Goal: Find specific page/section: Find specific page/section

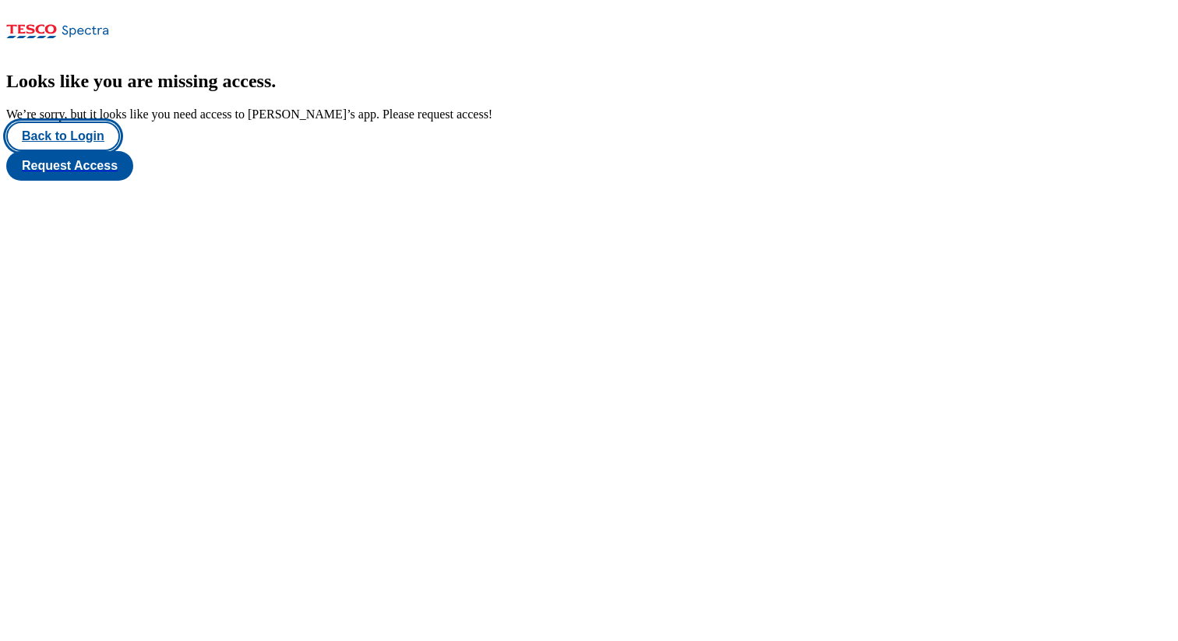
click at [97, 151] on button "Back to Login" at bounding box center [63, 137] width 114 height 30
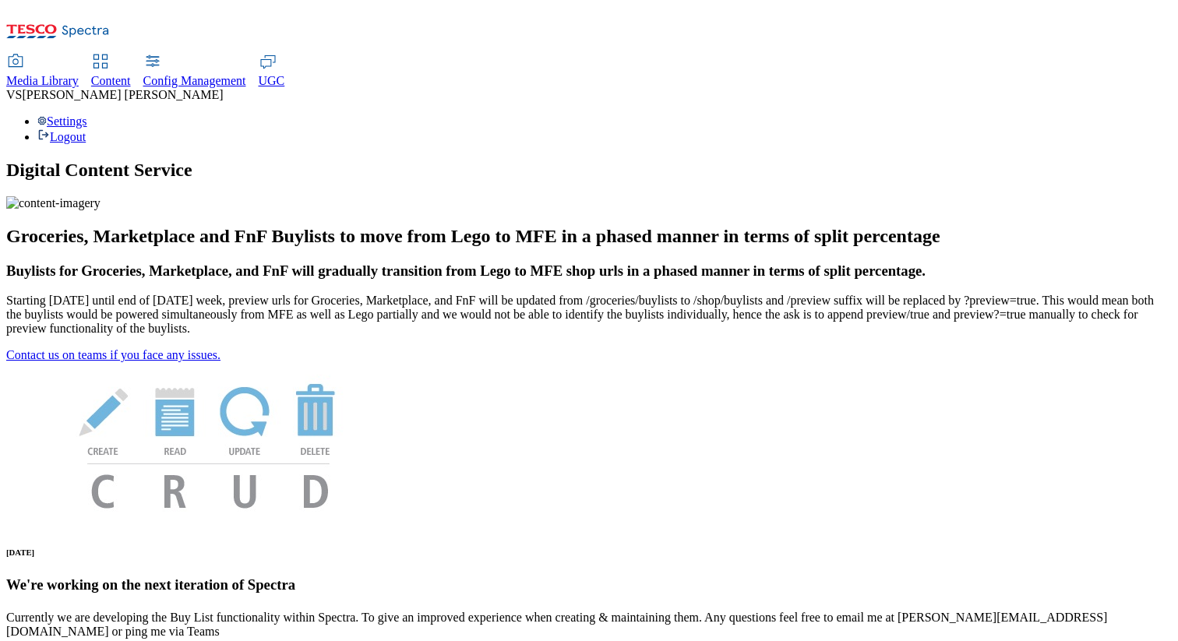
click at [285, 74] on span "UGC" at bounding box center [272, 80] width 26 height 13
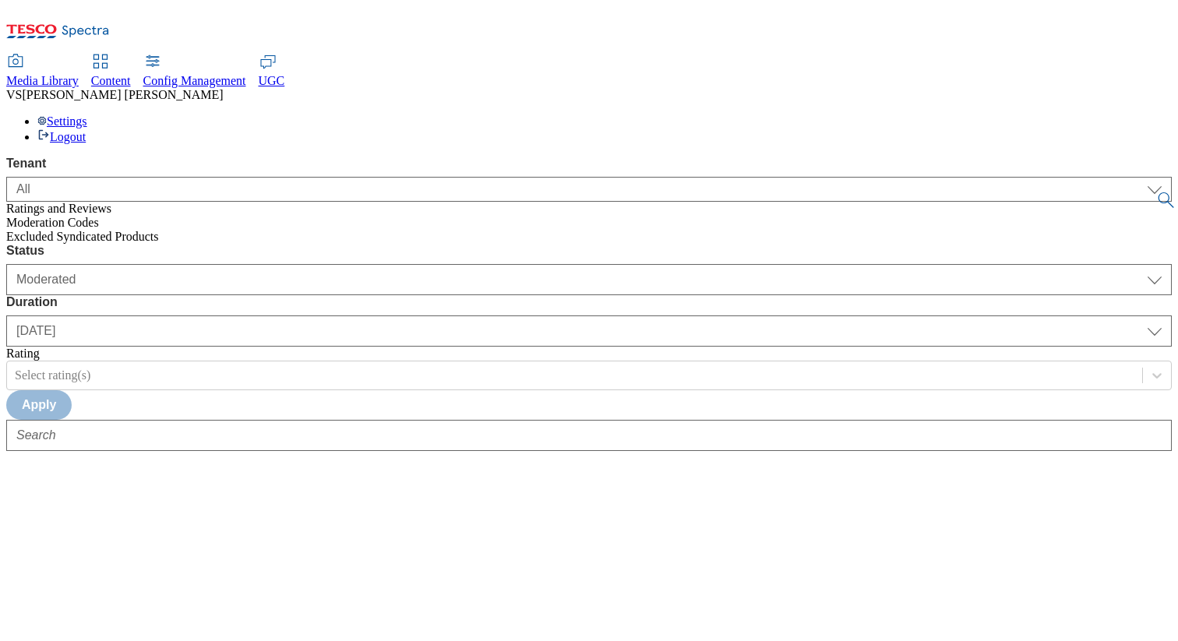
select select "All"
click at [131, 74] on span "Content" at bounding box center [111, 80] width 40 height 13
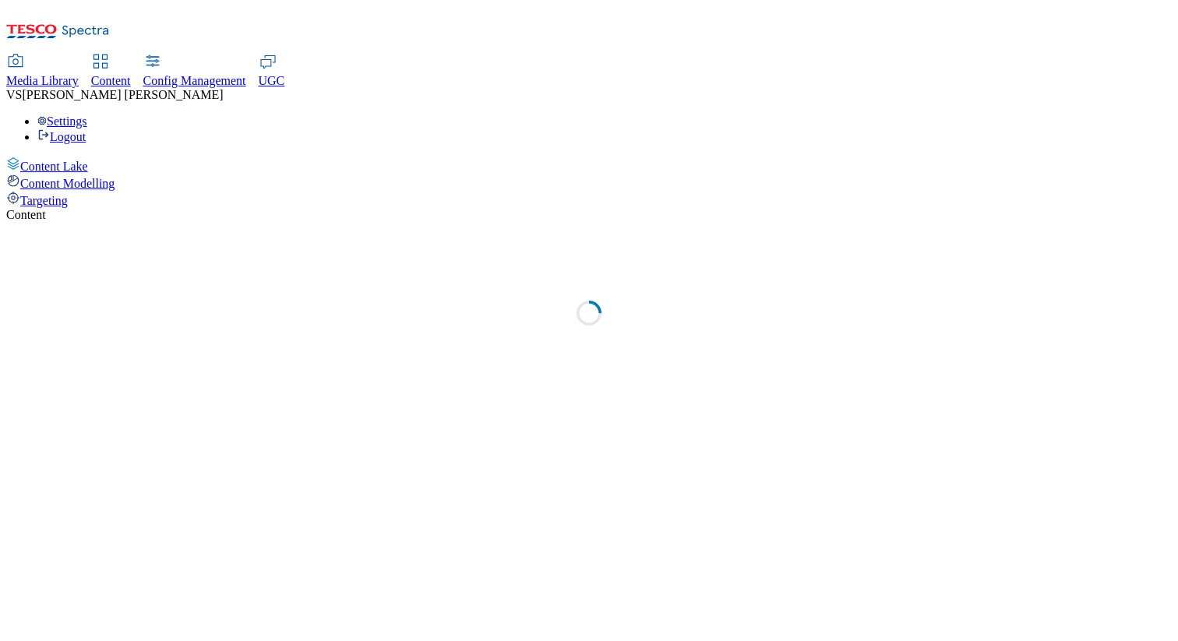
select select "group-comms"
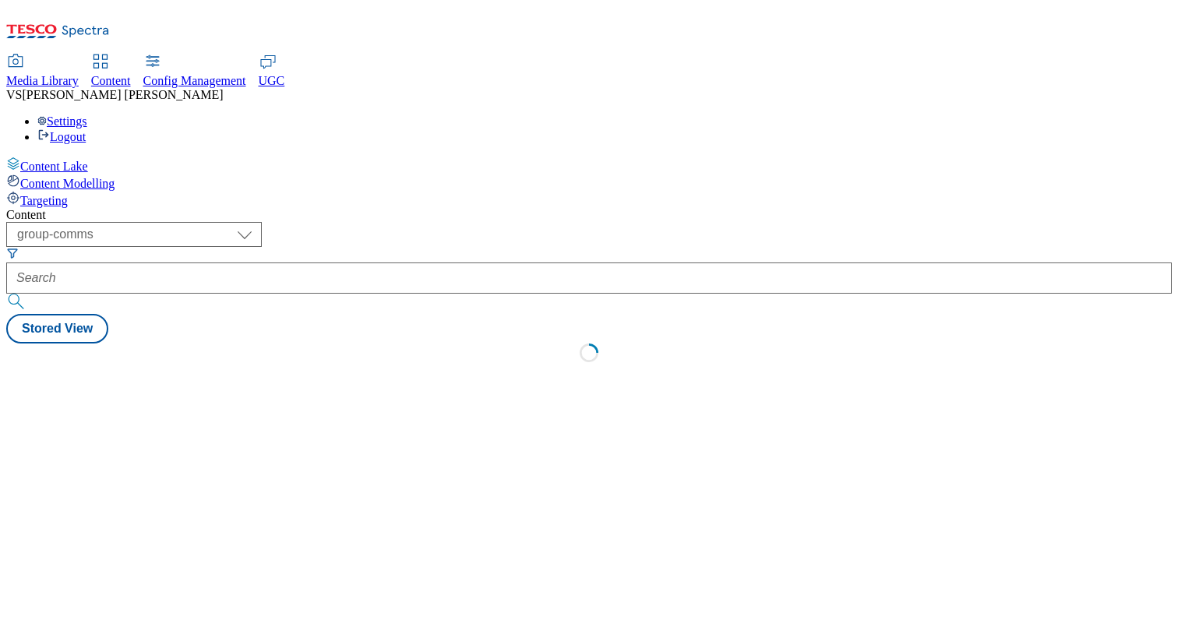
click at [81, 177] on span "Content Modelling" at bounding box center [67, 183] width 94 height 13
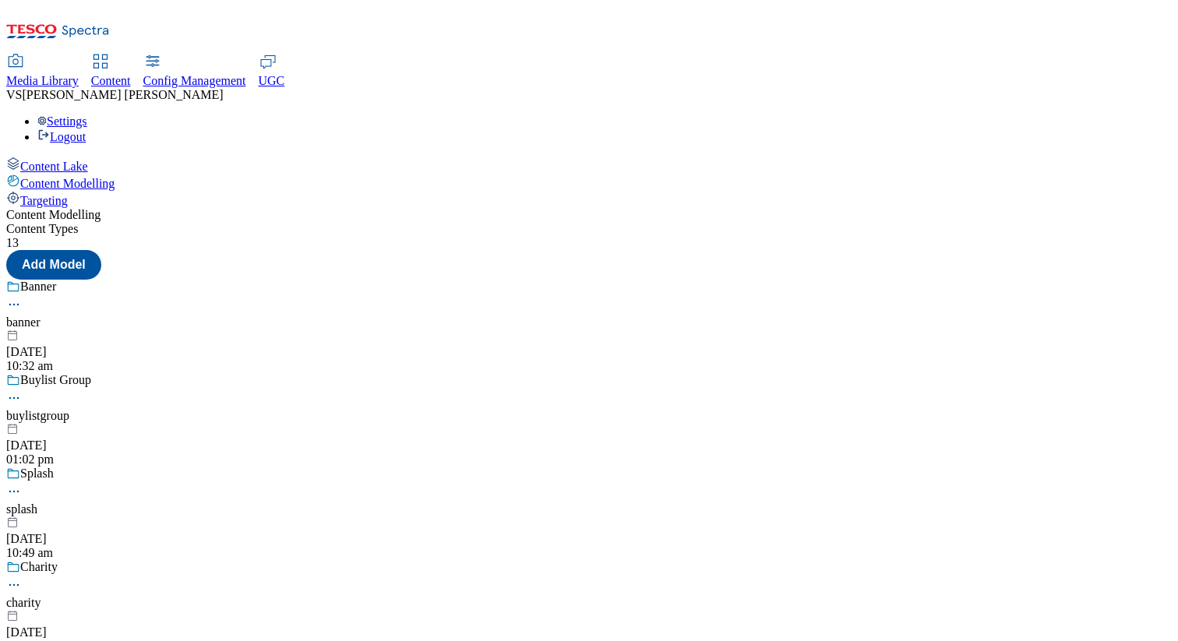
scroll to position [1617, 0]
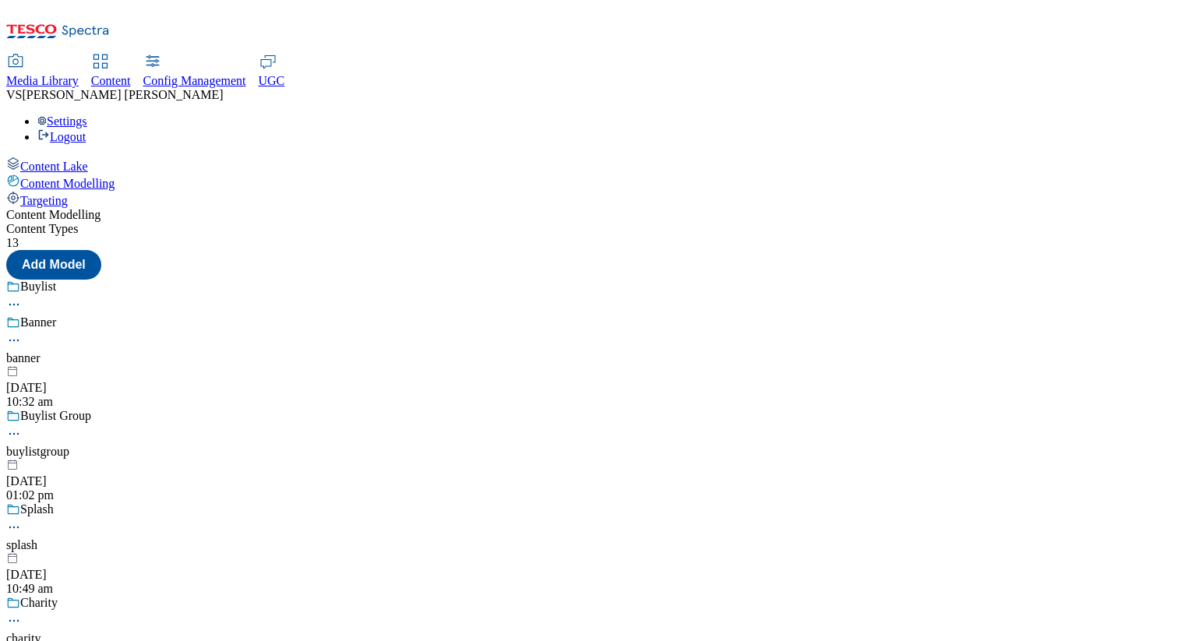
click at [285, 74] on span "UGC" at bounding box center [272, 80] width 26 height 13
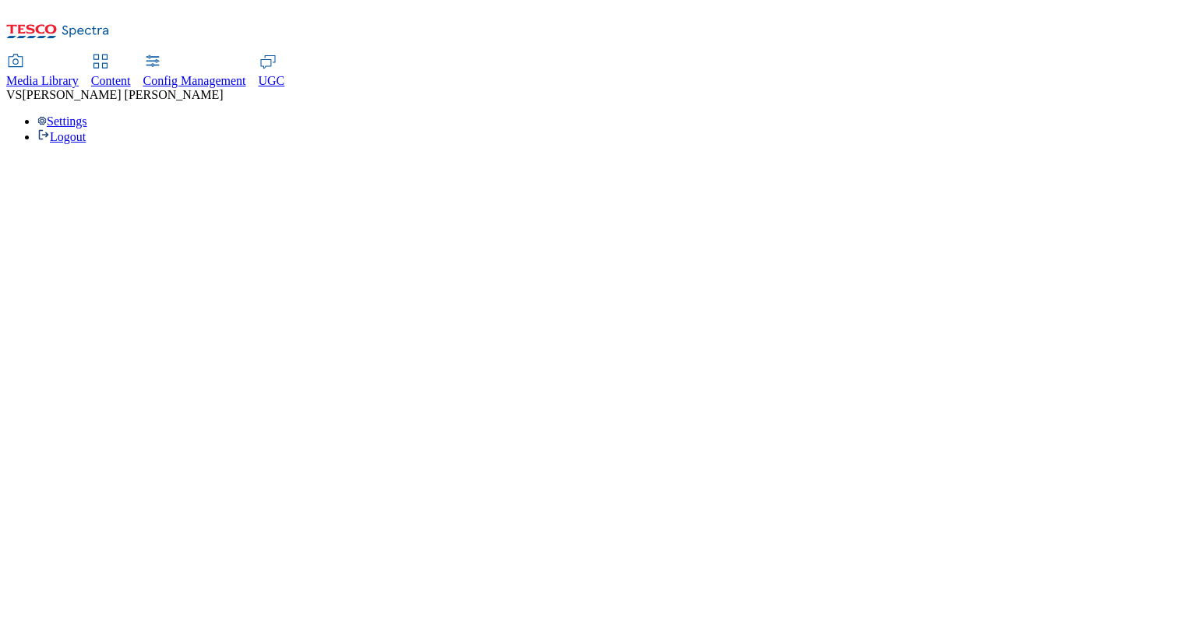
select select "All"
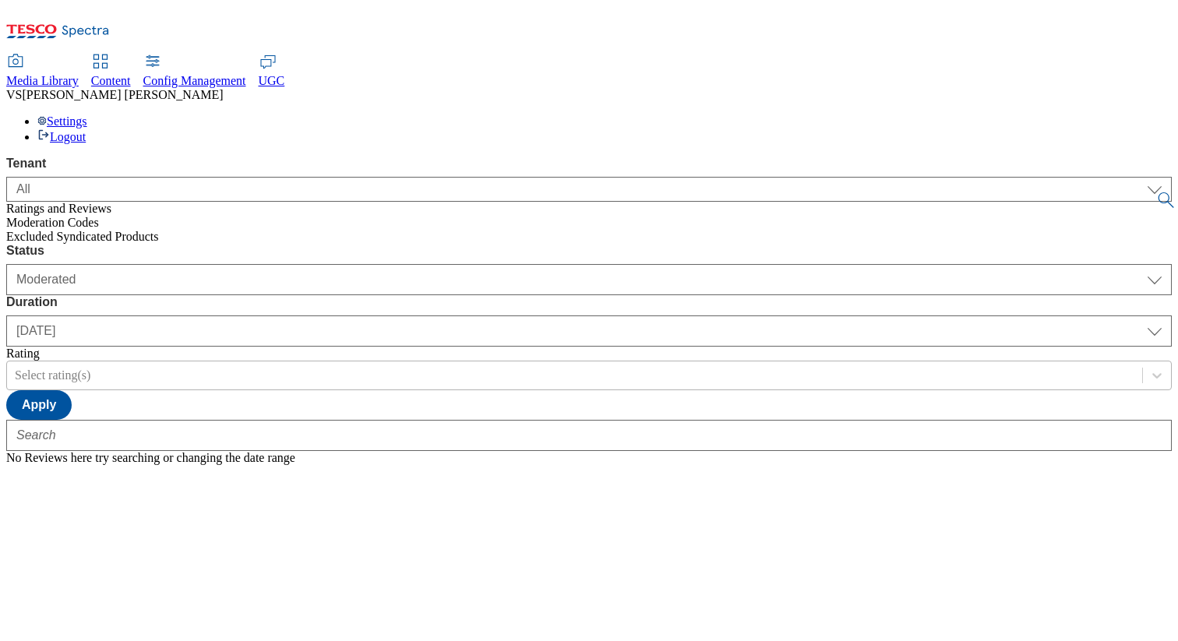
click at [602, 367] on div at bounding box center [575, 375] width 1120 height 17
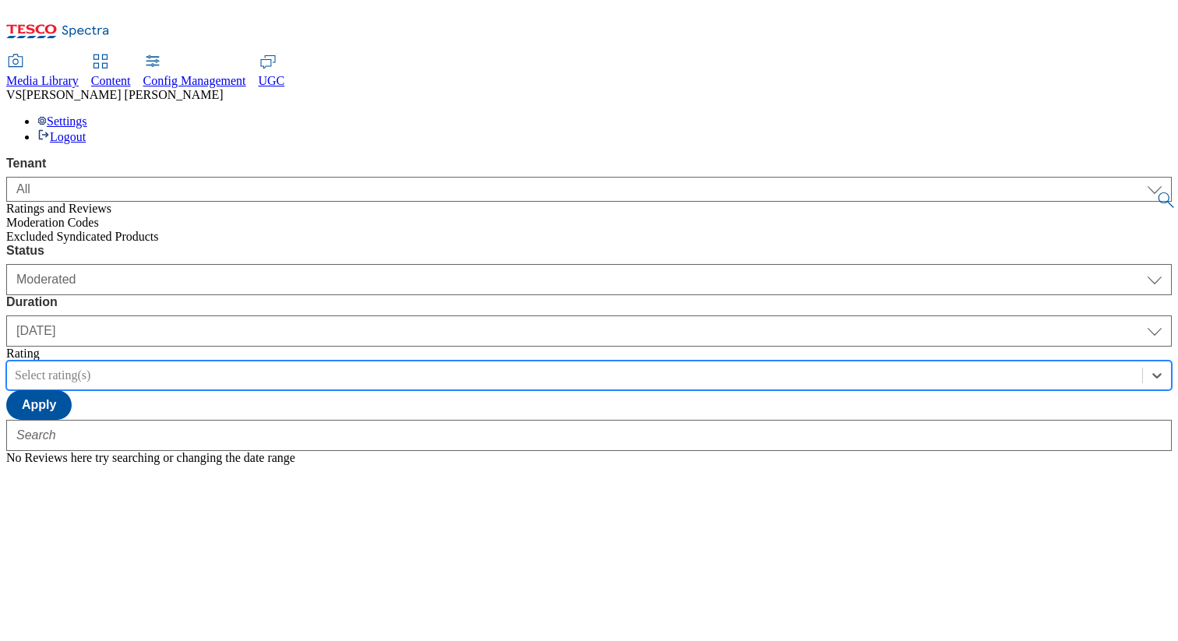
click at [800, 244] on div "Status Moderated Approved Rejected Moderated Duration [DATE] last7days last30da…" at bounding box center [589, 332] width 1166 height 176
